Goal: Task Accomplishment & Management: Manage account settings

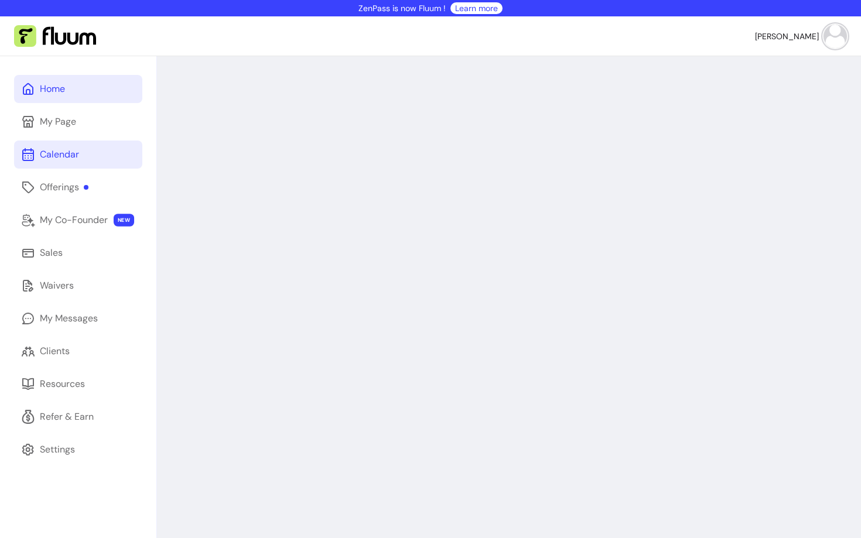
click at [73, 143] on link "Calendar" at bounding box center [78, 155] width 128 height 28
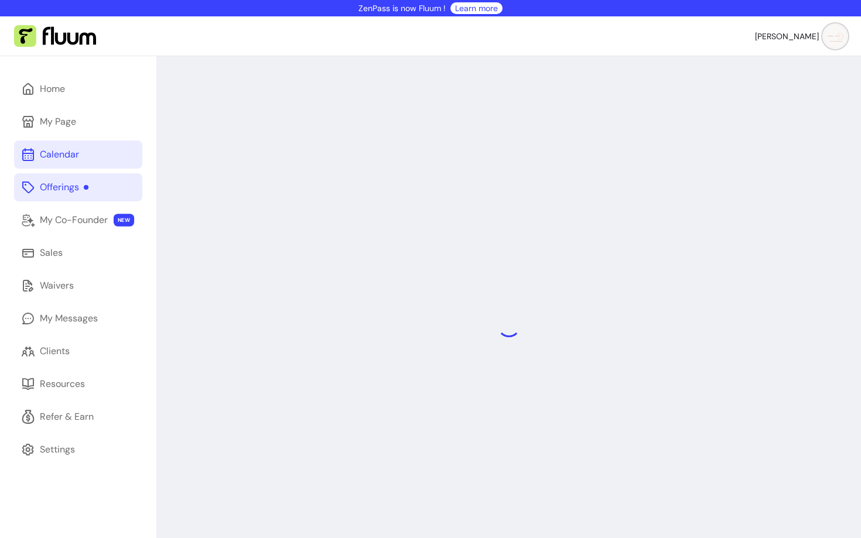
click at [70, 185] on div "Offerings" at bounding box center [64, 187] width 49 height 14
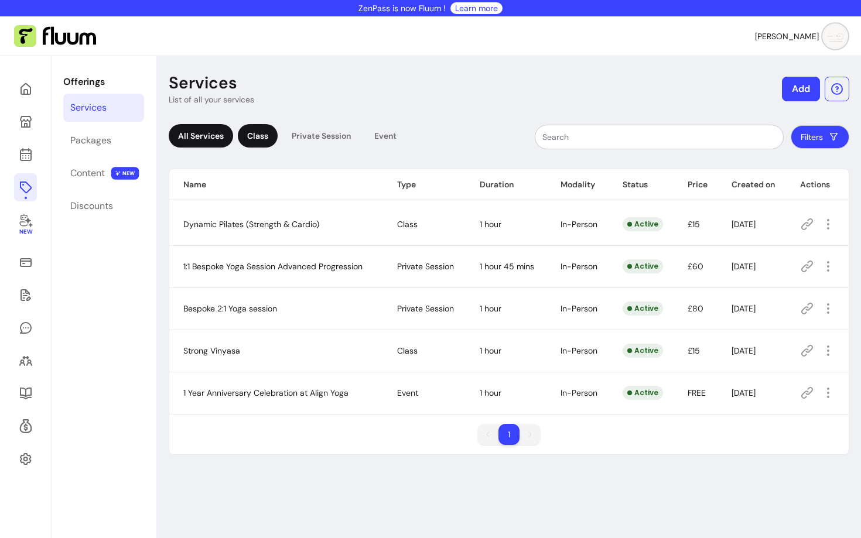
click at [261, 138] on div "Class" at bounding box center [258, 135] width 40 height 23
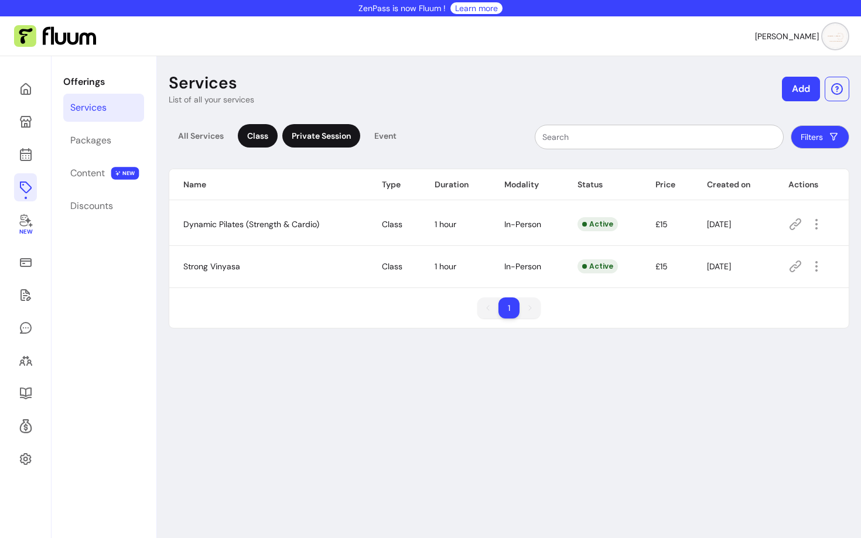
click at [306, 136] on div "Private Session" at bounding box center [321, 135] width 78 height 23
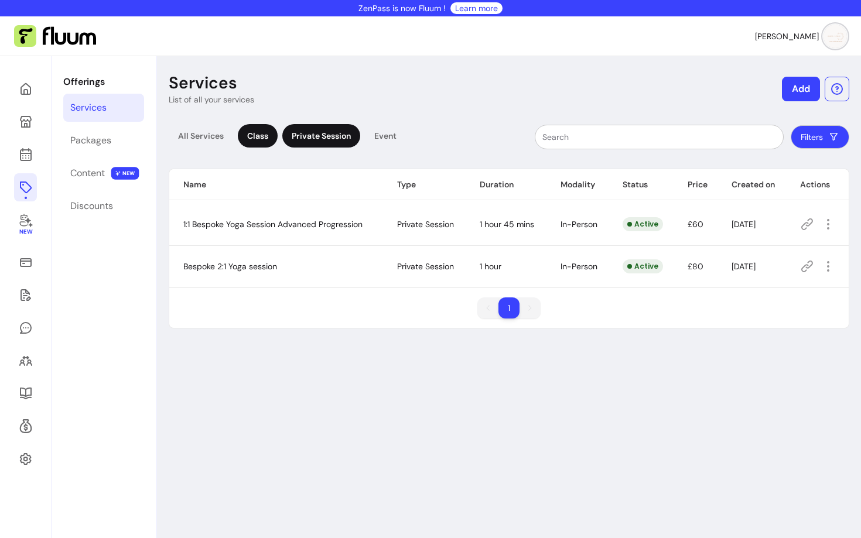
click at [265, 134] on div "Class" at bounding box center [258, 135] width 40 height 23
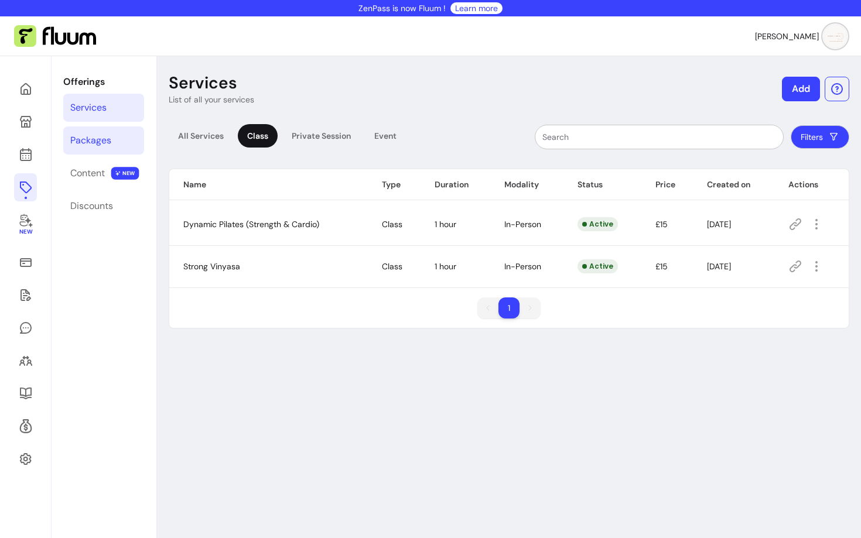
click at [111, 138] on link "Packages" at bounding box center [103, 141] width 81 height 28
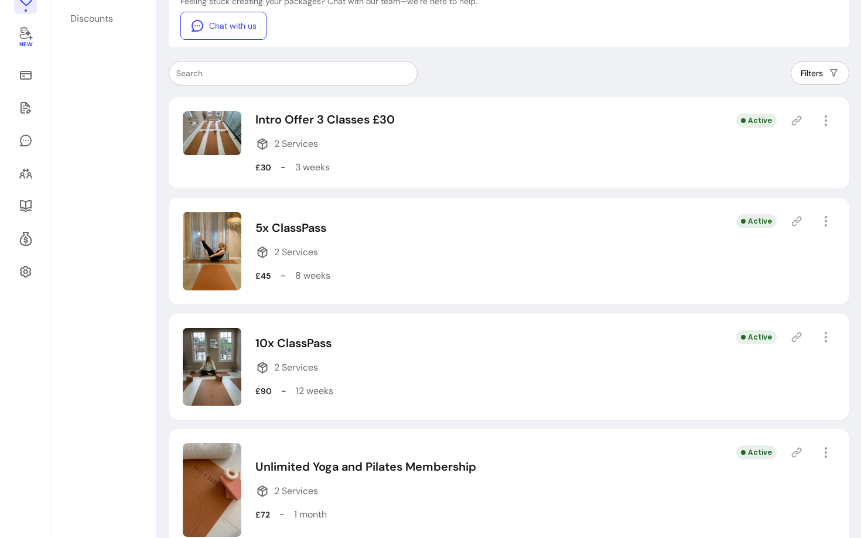
scroll to position [317, 0]
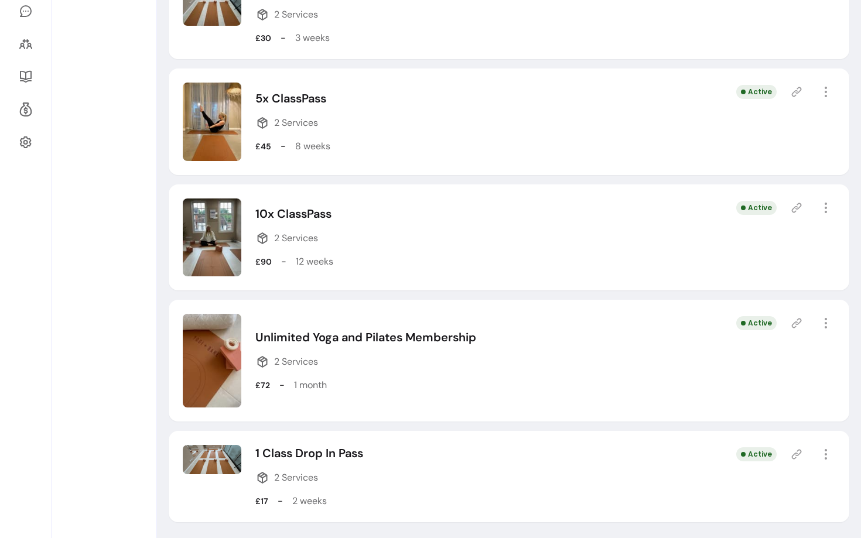
click at [798, 449] on icon at bounding box center [797, 455] width 12 height 12
click at [795, 455] on icon at bounding box center [797, 455] width 12 height 12
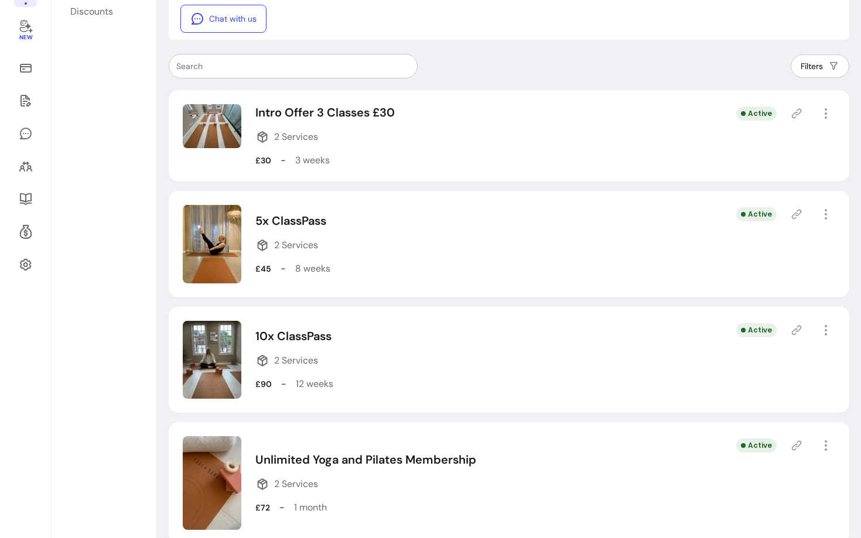
scroll to position [193, 0]
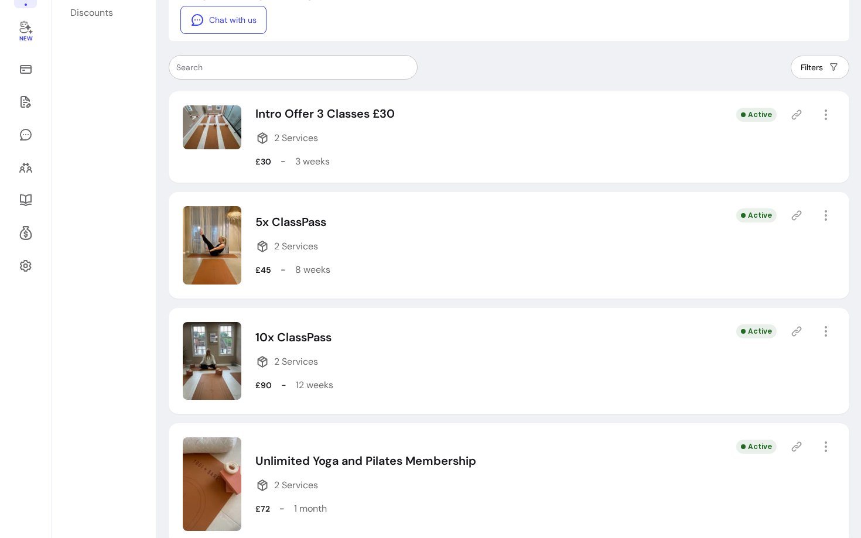
click at [797, 210] on icon at bounding box center [797, 216] width 12 height 12
